Goal: Navigation & Orientation: Go to known website

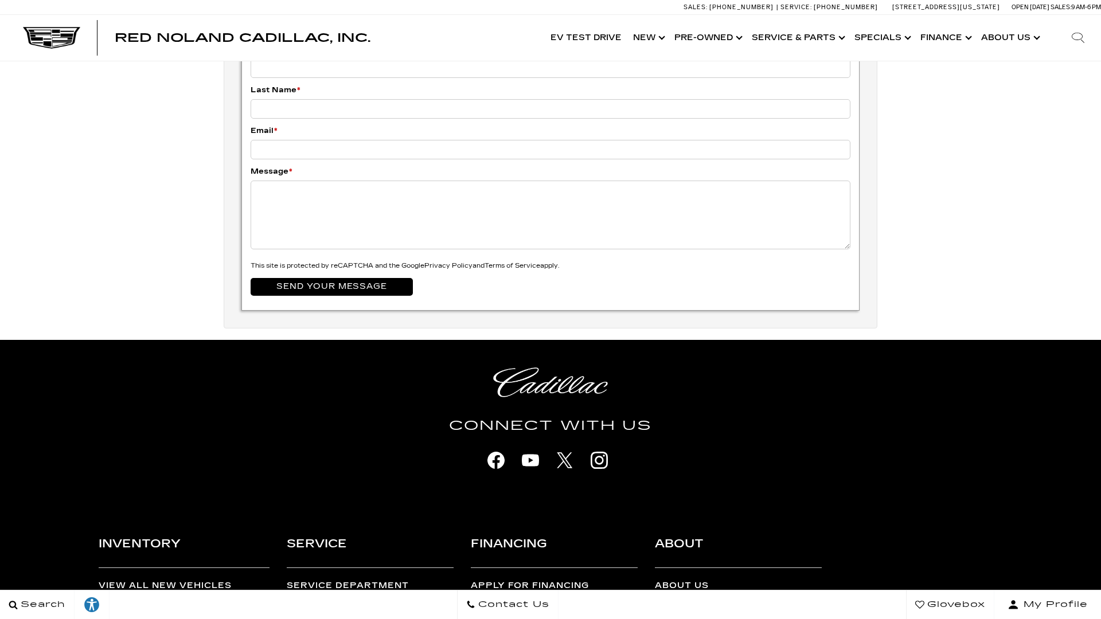
scroll to position [4132, 0]
